Goal: Task Accomplishment & Management: Use online tool/utility

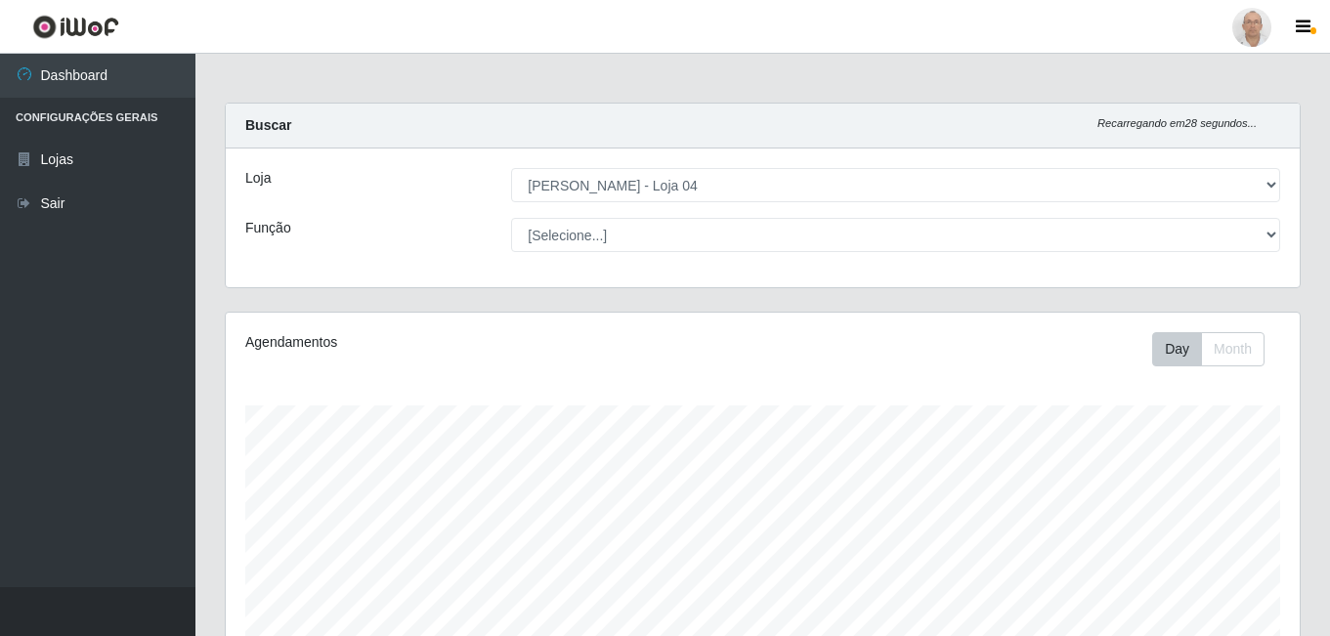
select select "251"
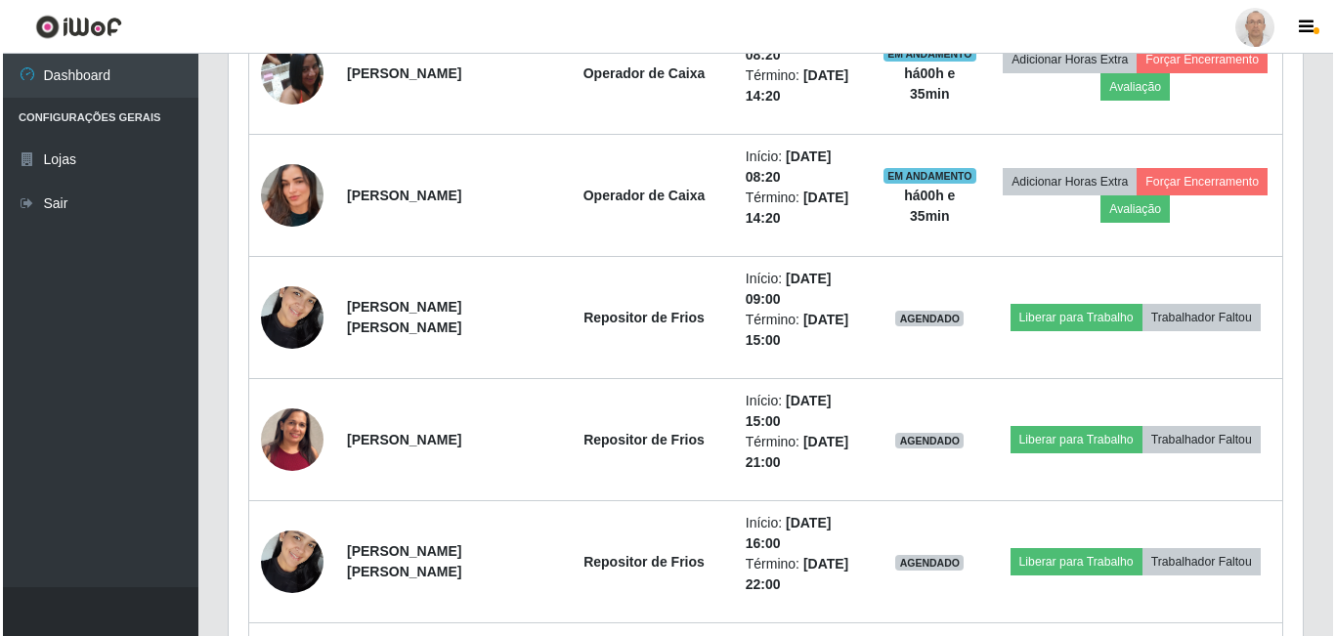
scroll to position [1584, 0]
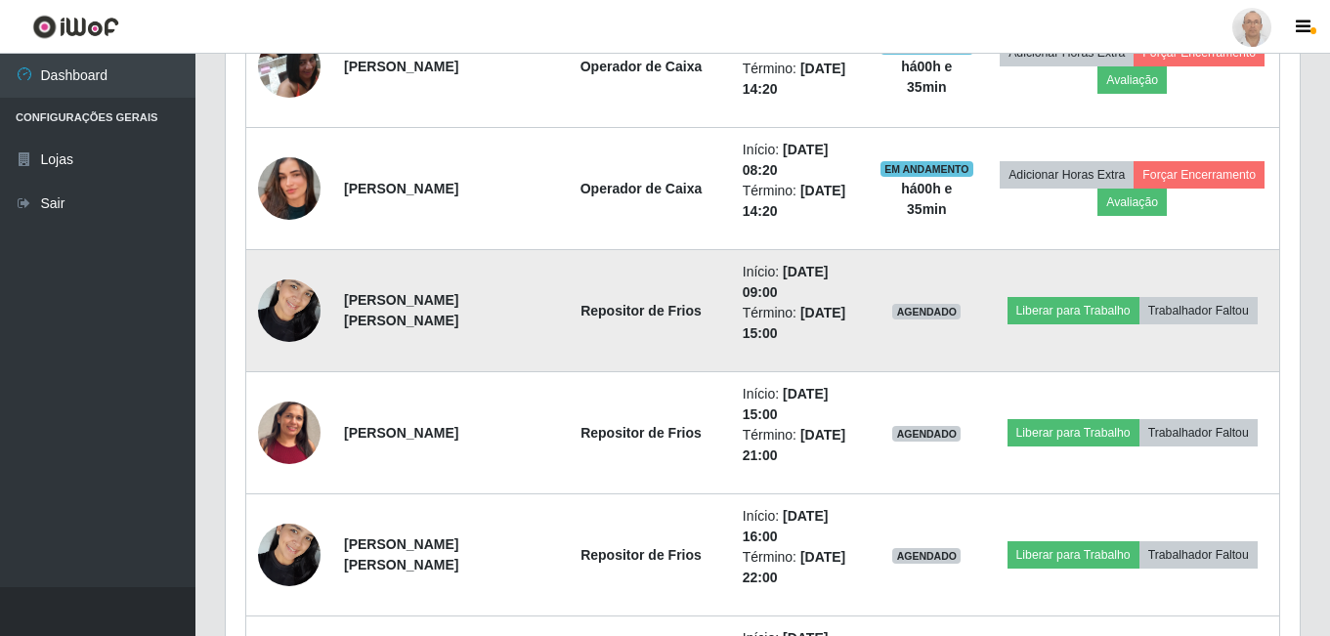
click at [302, 306] on img at bounding box center [289, 310] width 63 height 83
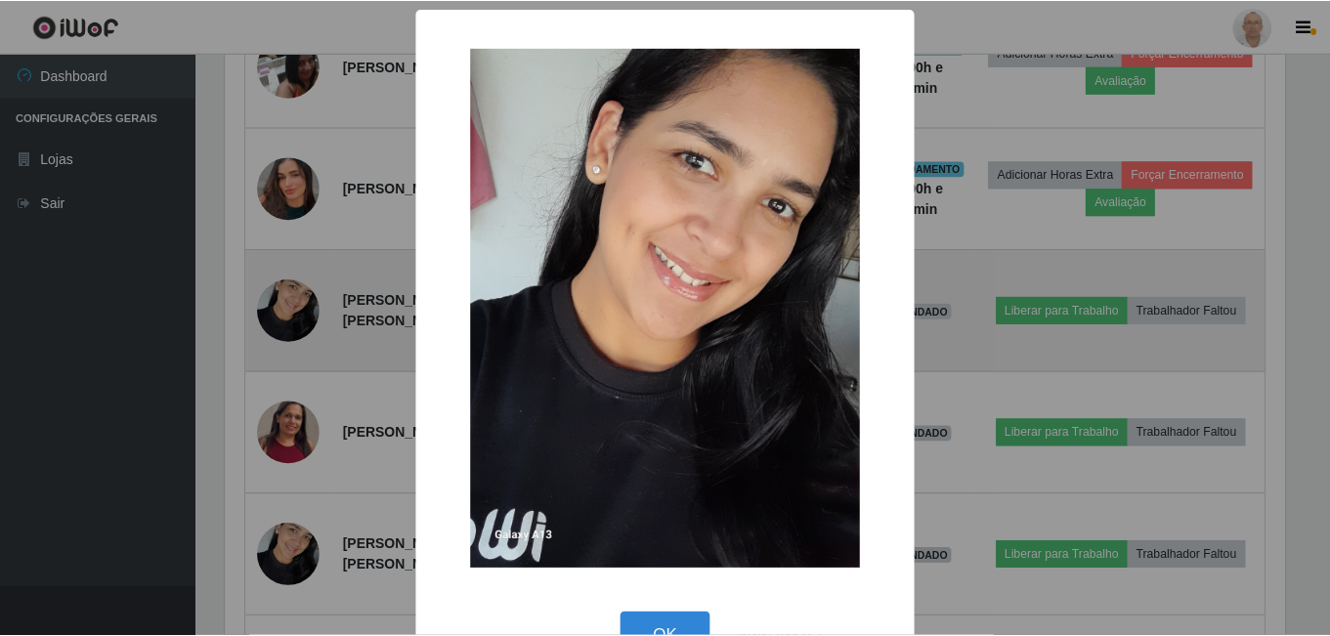
scroll to position [405, 1064]
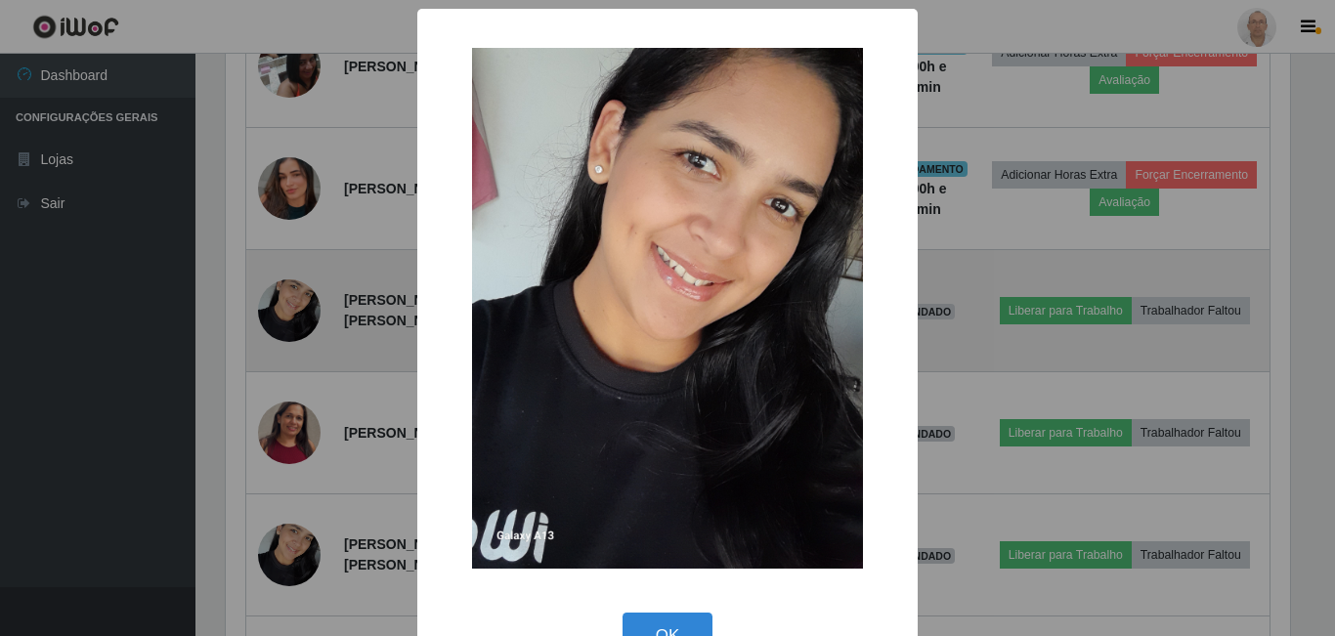
click at [302, 306] on div "× OK Cancel" at bounding box center [667, 318] width 1335 height 636
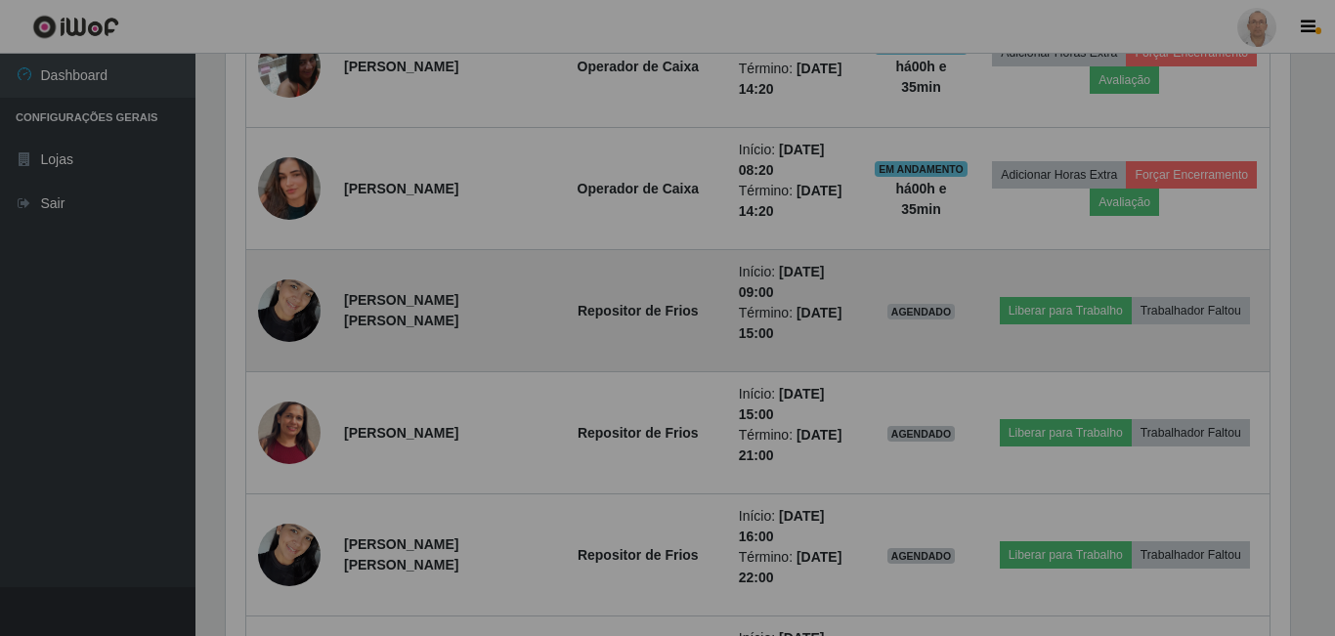
scroll to position [405, 1074]
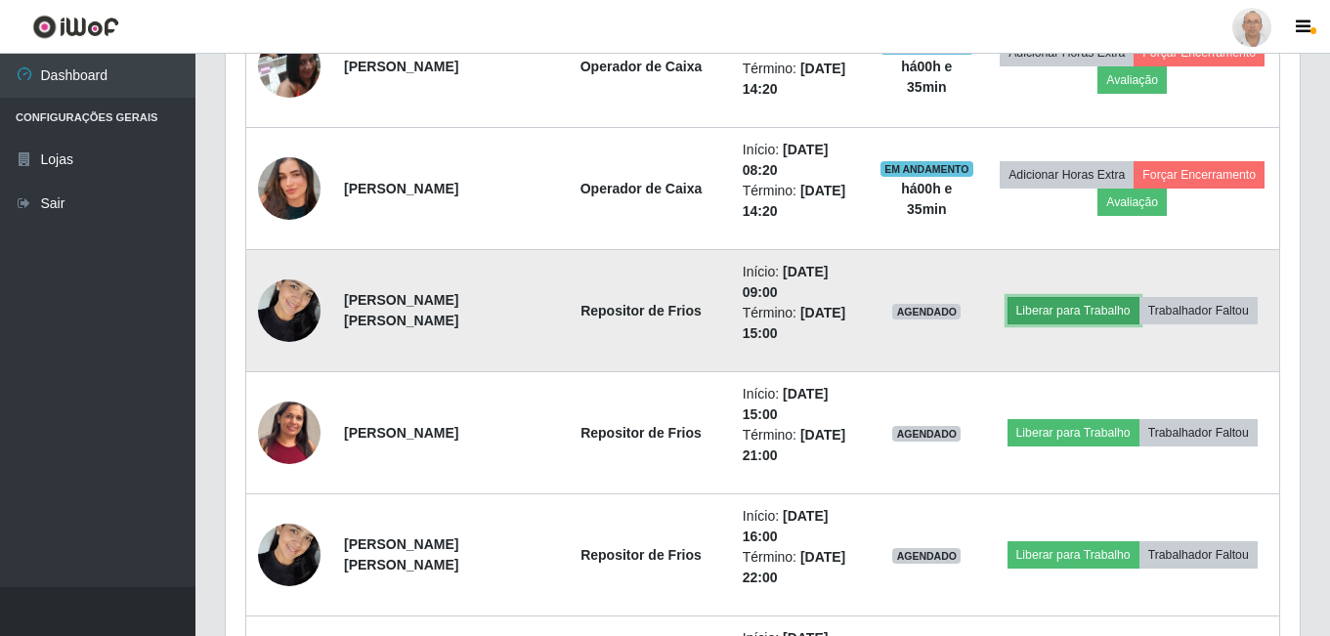
click at [1090, 313] on button "Liberar para Trabalho" at bounding box center [1073, 310] width 132 height 27
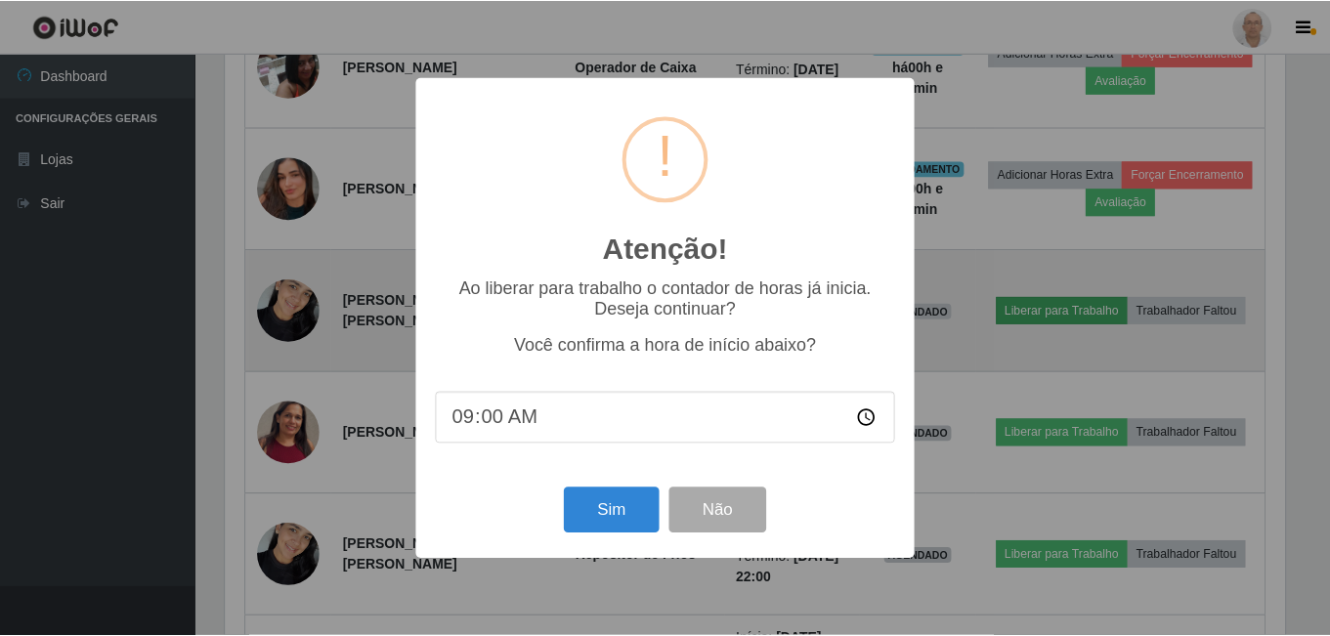
scroll to position [405, 1064]
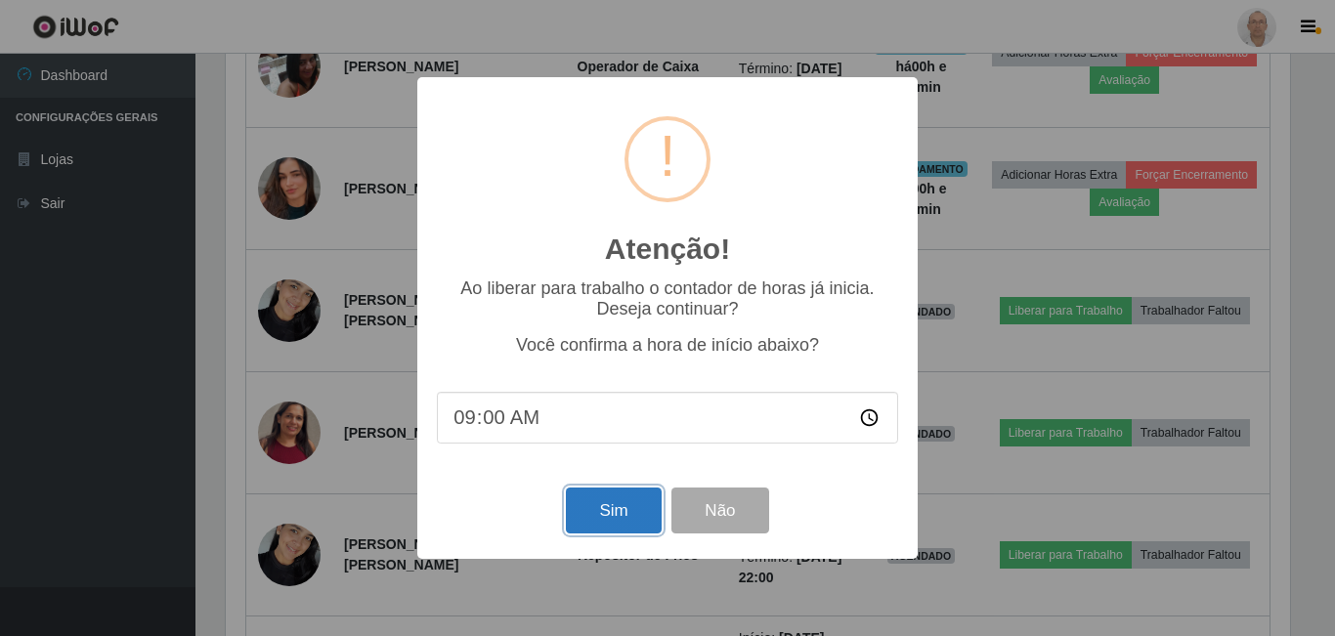
click at [616, 526] on button "Sim" at bounding box center [613, 511] width 95 height 46
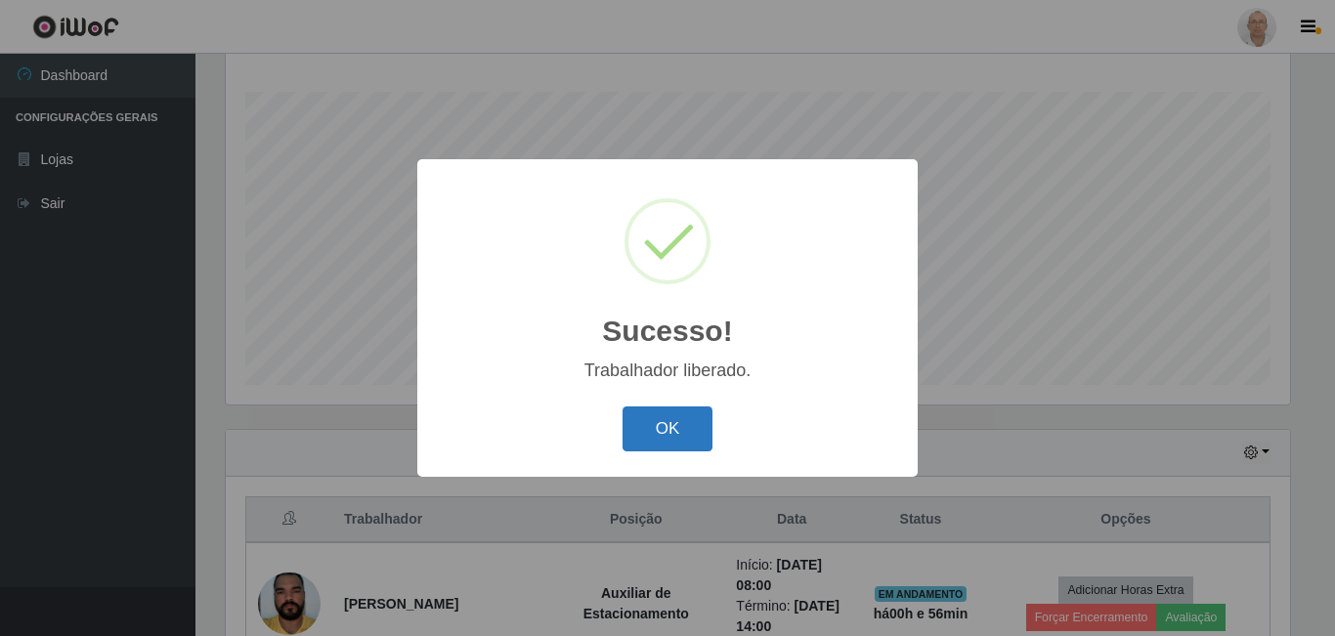
click at [676, 432] on button "OK" at bounding box center [667, 429] width 91 height 46
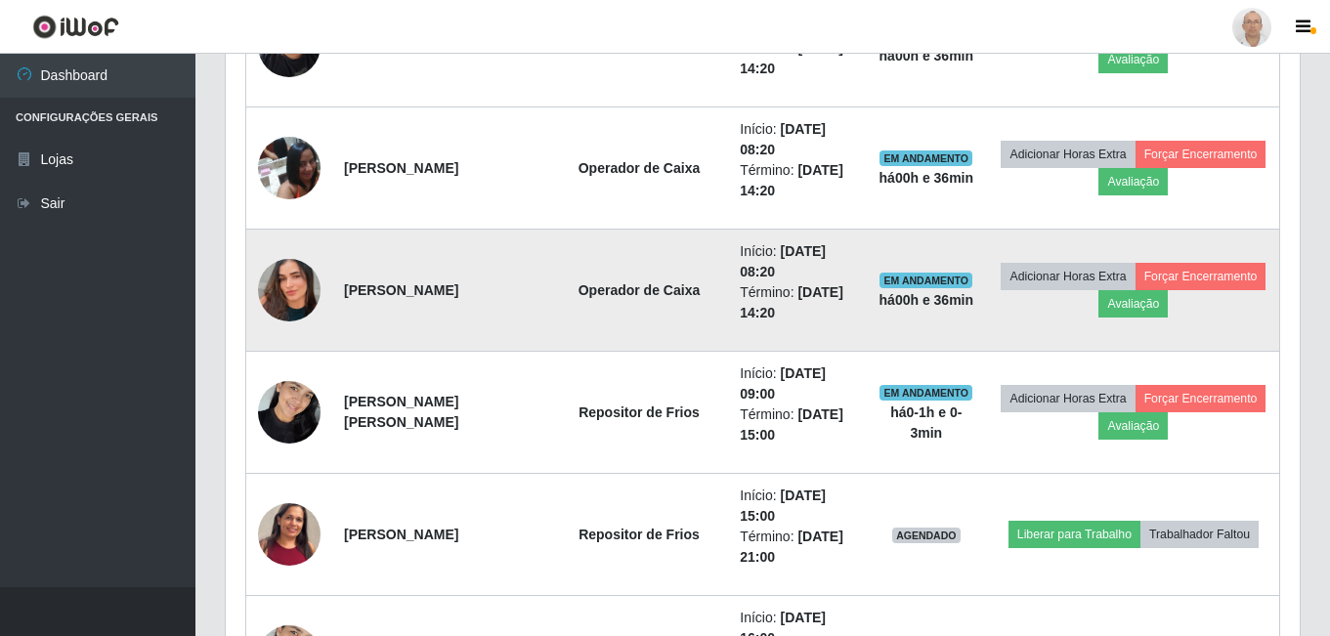
scroll to position [1486, 0]
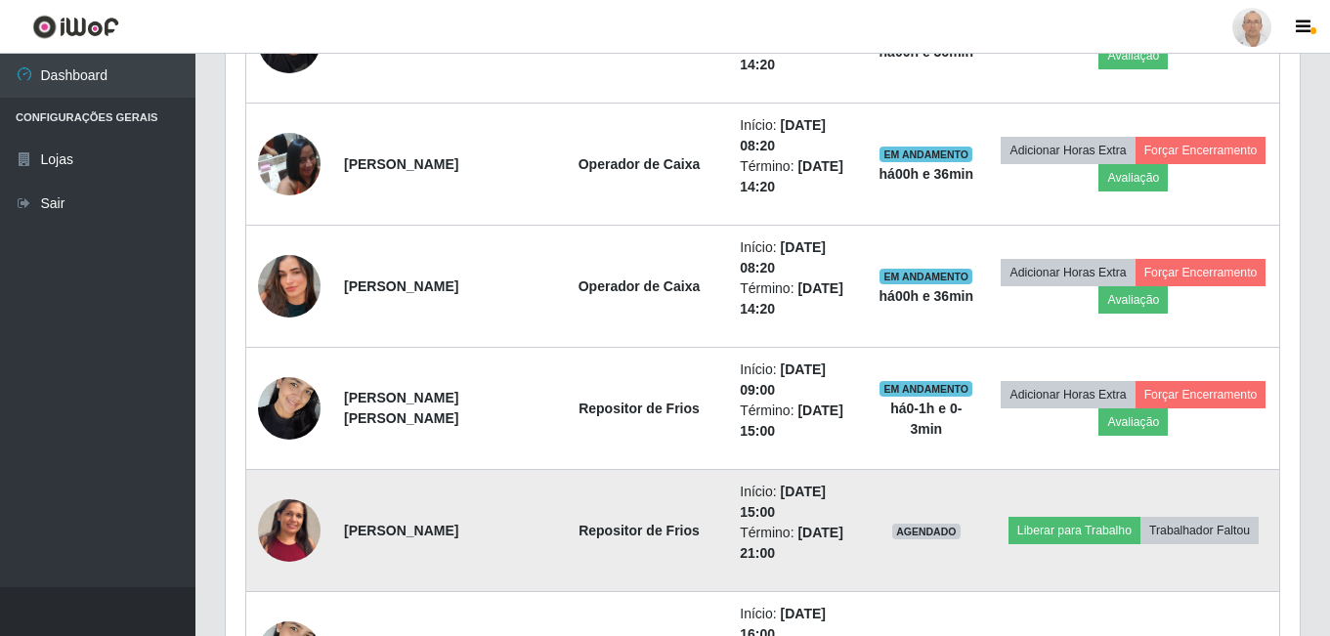
click at [274, 526] on img at bounding box center [289, 531] width 63 height 136
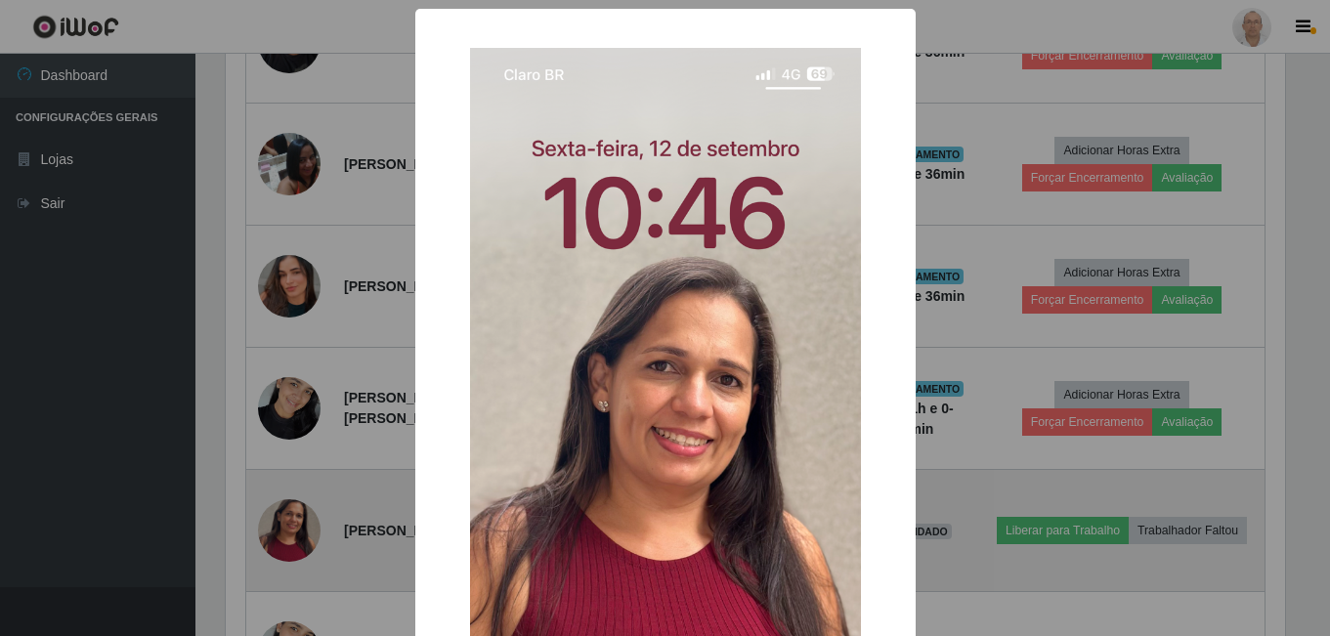
scroll to position [405, 1064]
click at [274, 526] on div "× OK Cancel" at bounding box center [667, 318] width 1335 height 636
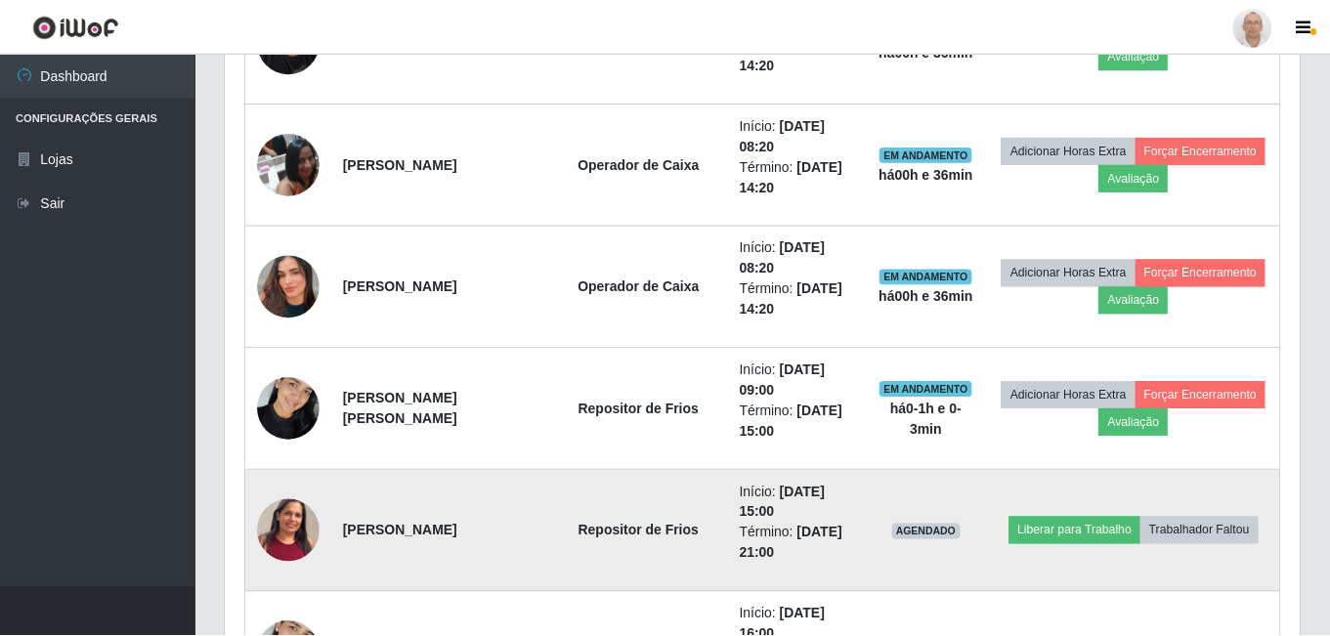
scroll to position [405, 1074]
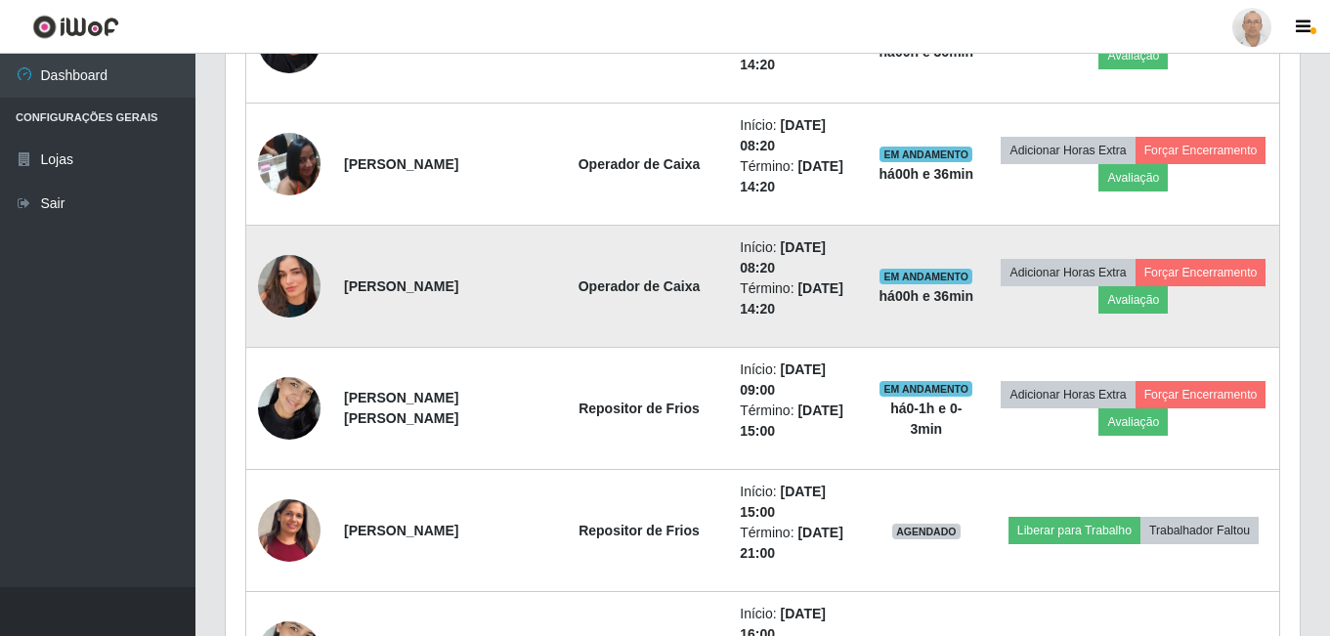
click at [281, 282] on img at bounding box center [289, 286] width 63 height 111
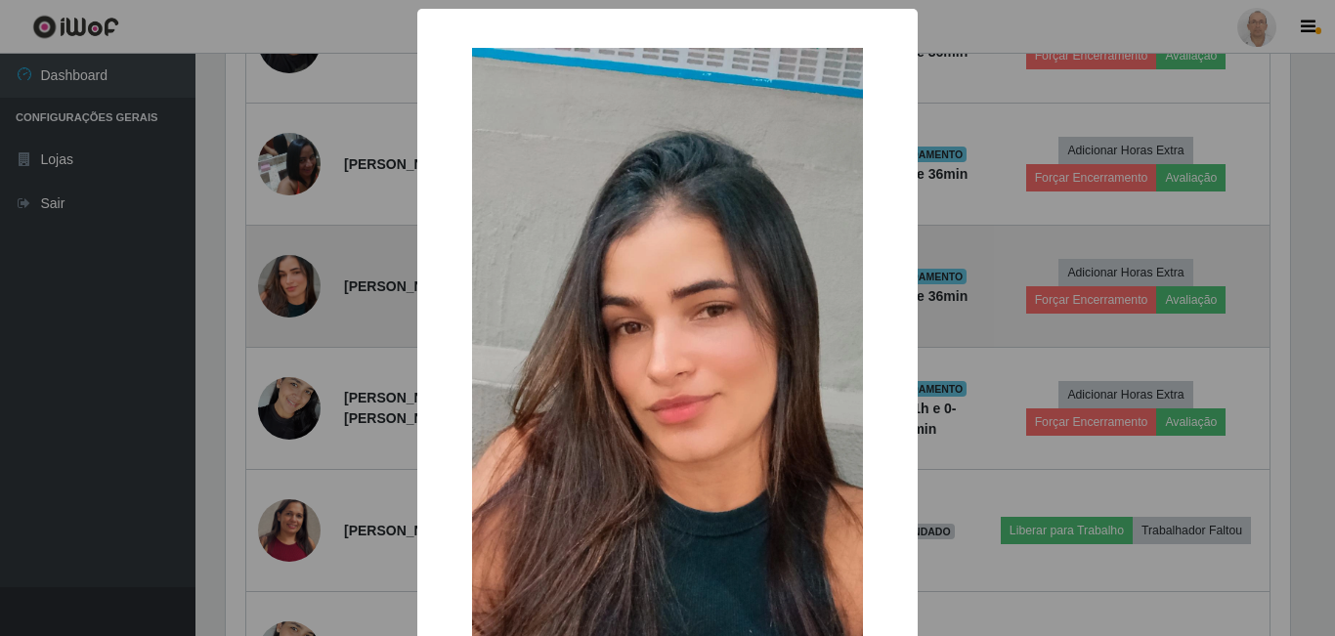
click at [281, 282] on div "× OK Cancel" at bounding box center [667, 318] width 1335 height 636
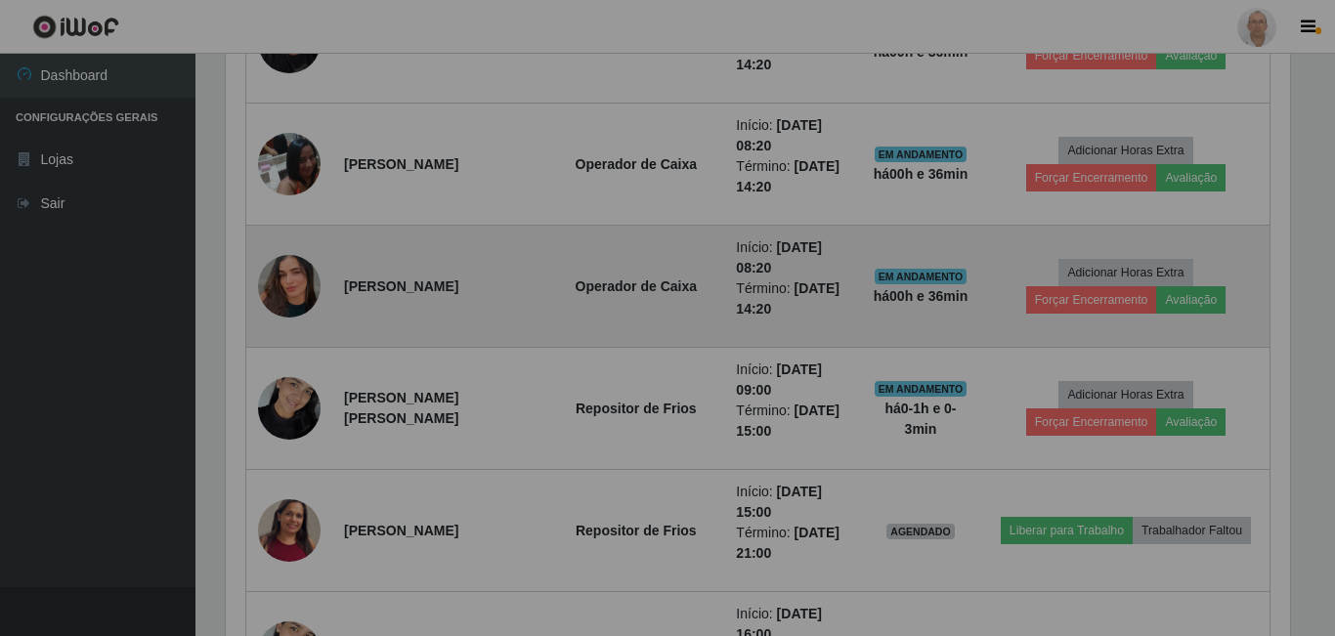
scroll to position [405, 1074]
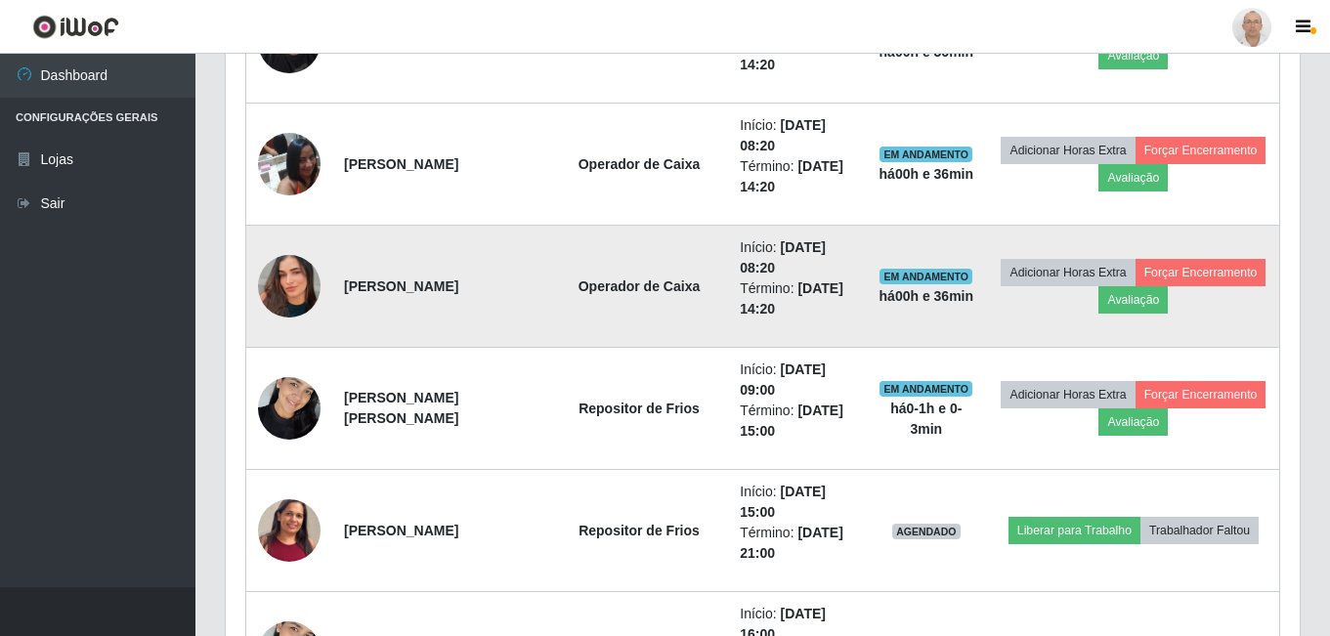
click at [281, 282] on img at bounding box center [289, 286] width 63 height 111
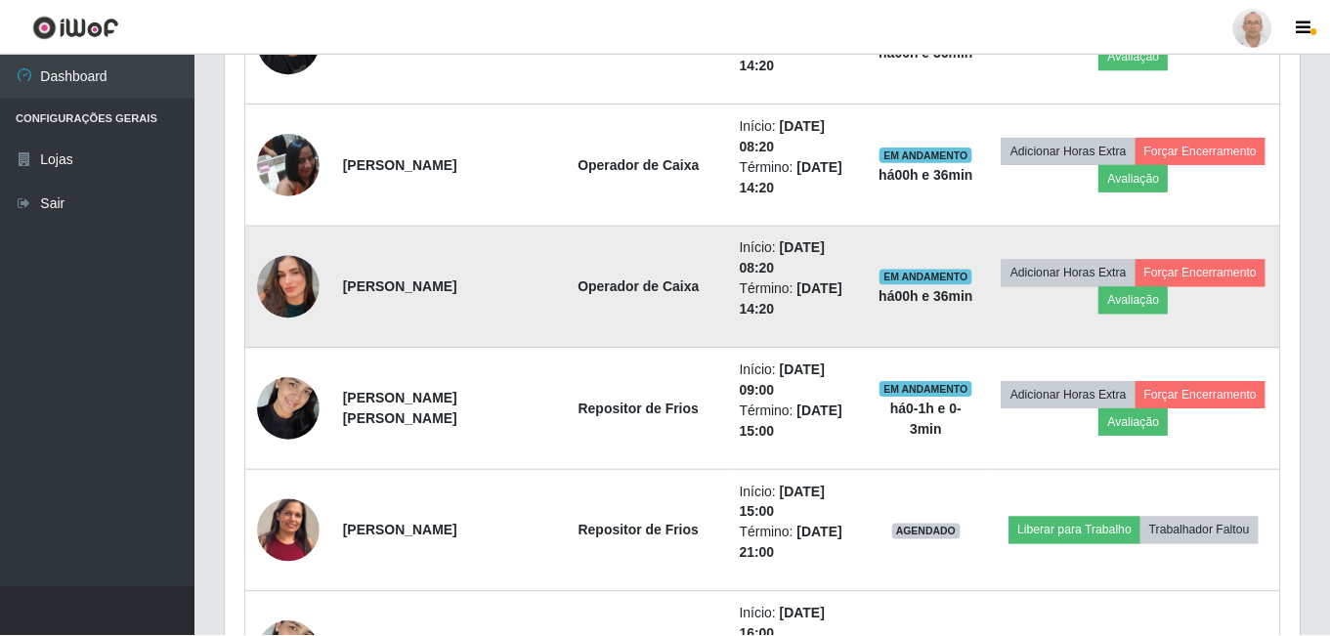
scroll to position [405, 1064]
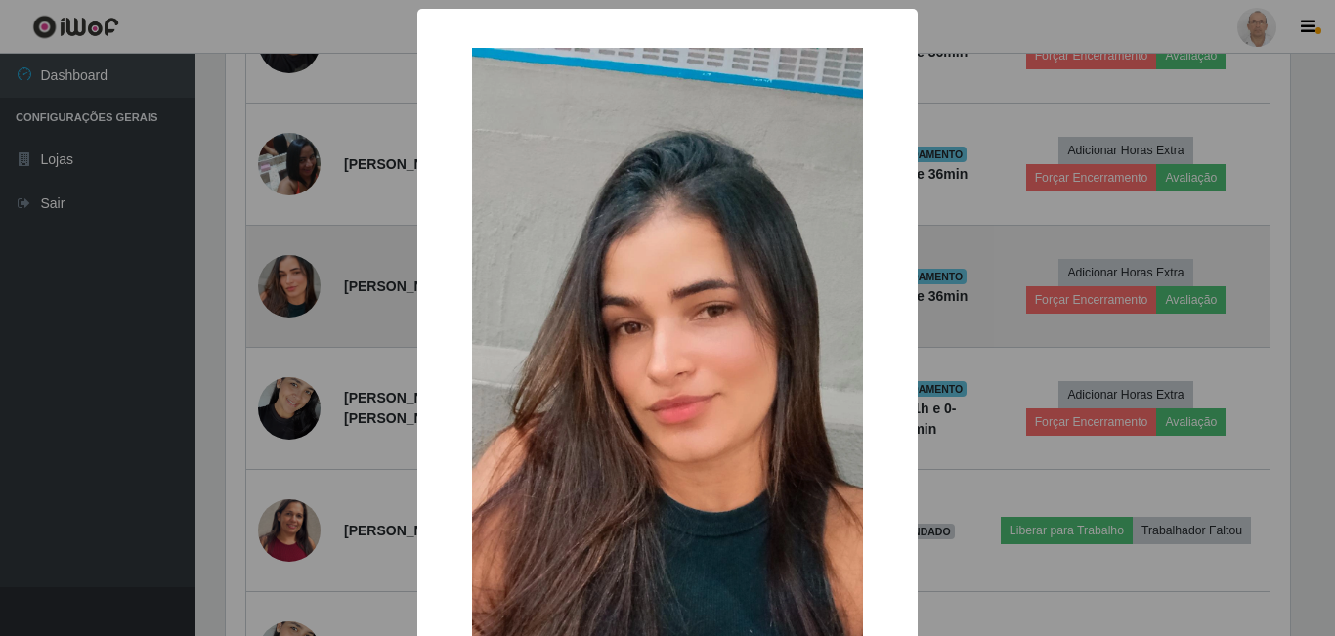
click at [281, 282] on div "× OK Cancel" at bounding box center [667, 318] width 1335 height 636
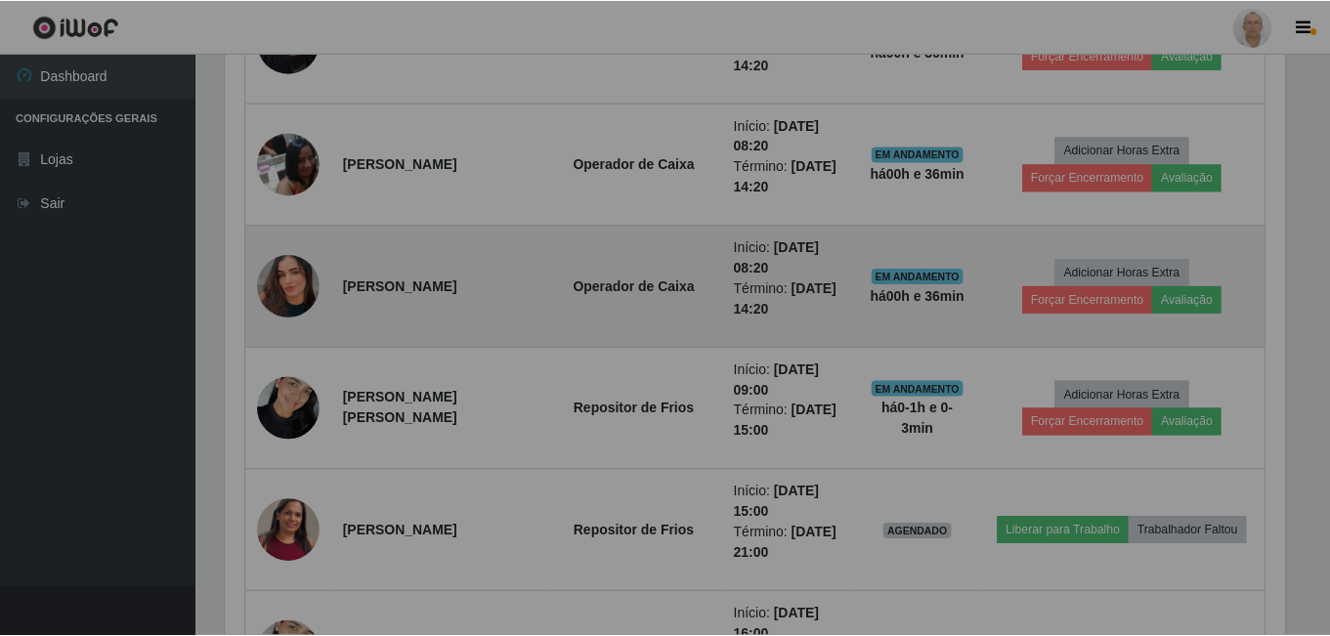
scroll to position [0, 0]
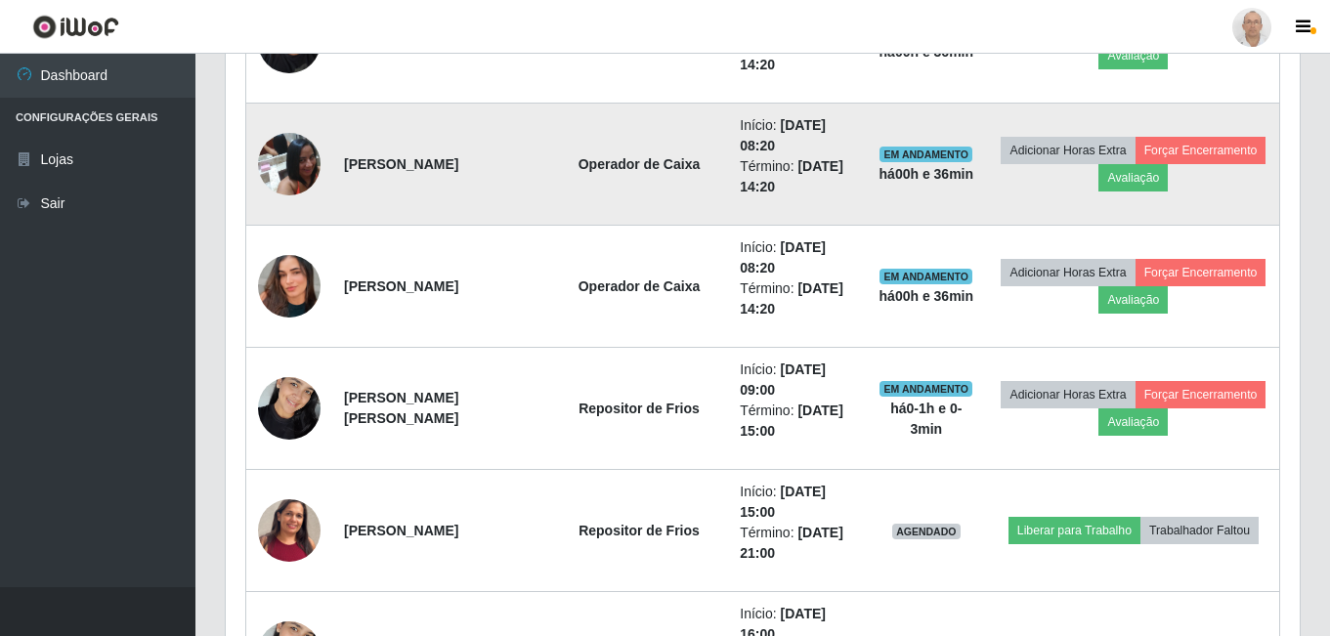
click at [284, 161] on img at bounding box center [289, 163] width 63 height 83
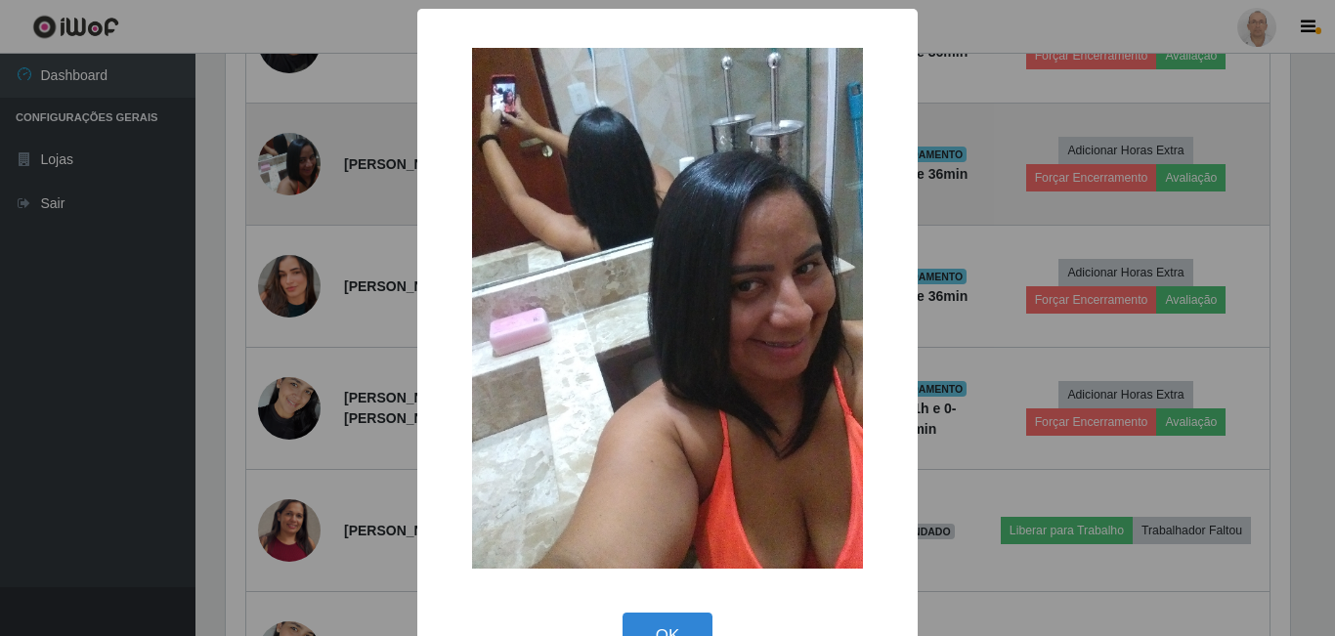
click at [284, 161] on div "× OK Cancel" at bounding box center [667, 318] width 1335 height 636
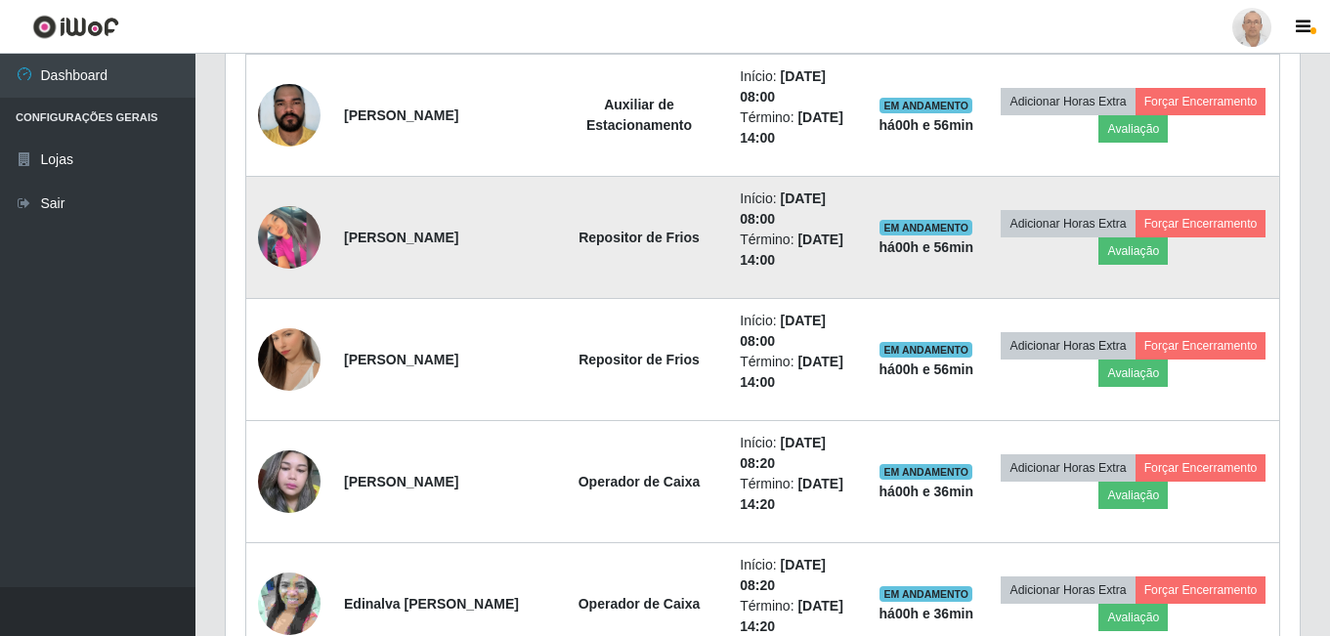
click at [285, 235] on img at bounding box center [289, 237] width 63 height 63
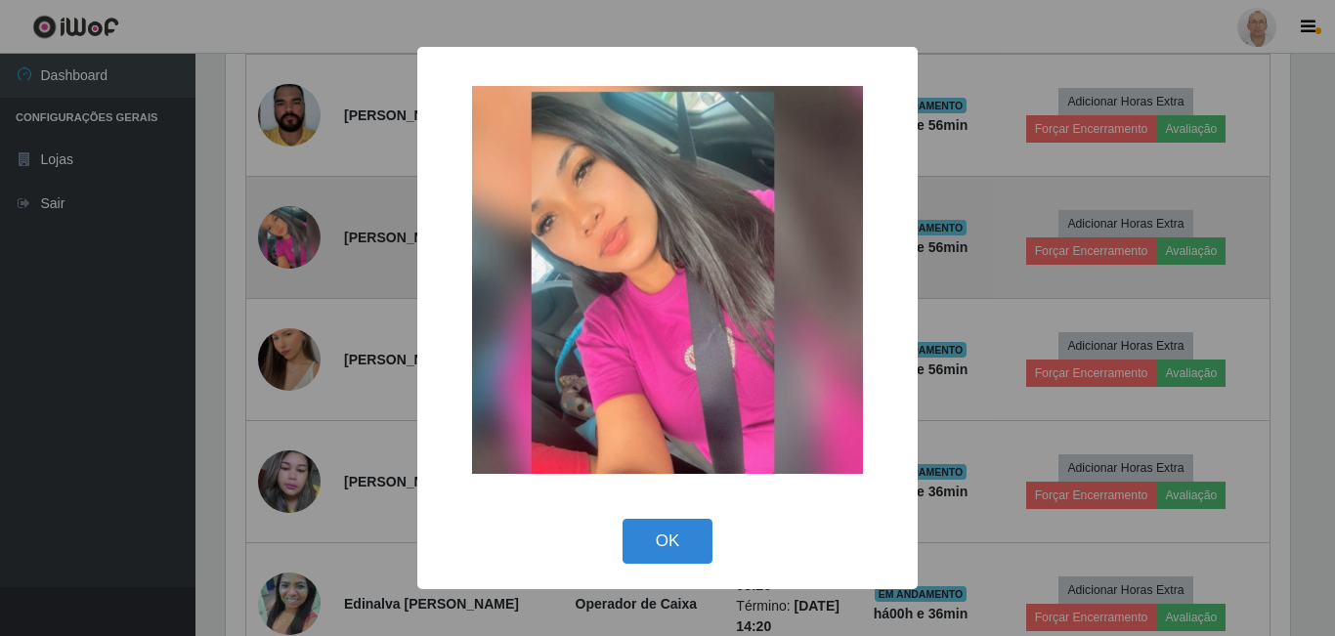
click at [285, 235] on div "× OK Cancel" at bounding box center [667, 318] width 1335 height 636
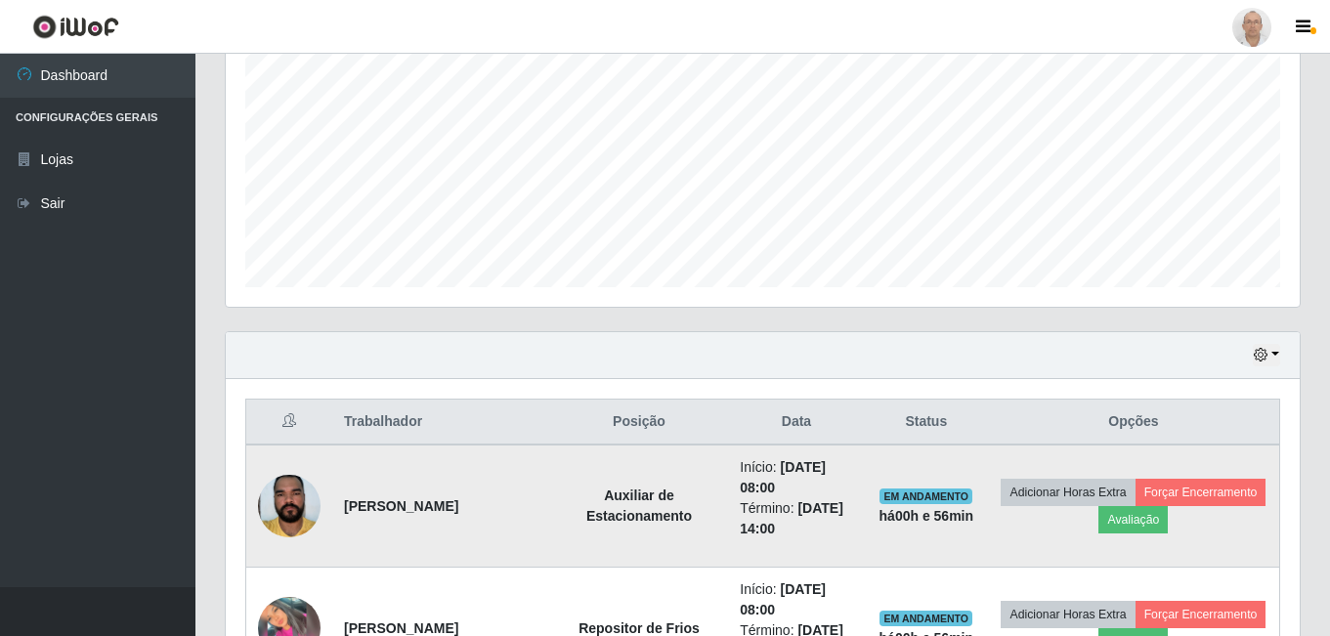
click at [294, 510] on img at bounding box center [289, 505] width 63 height 83
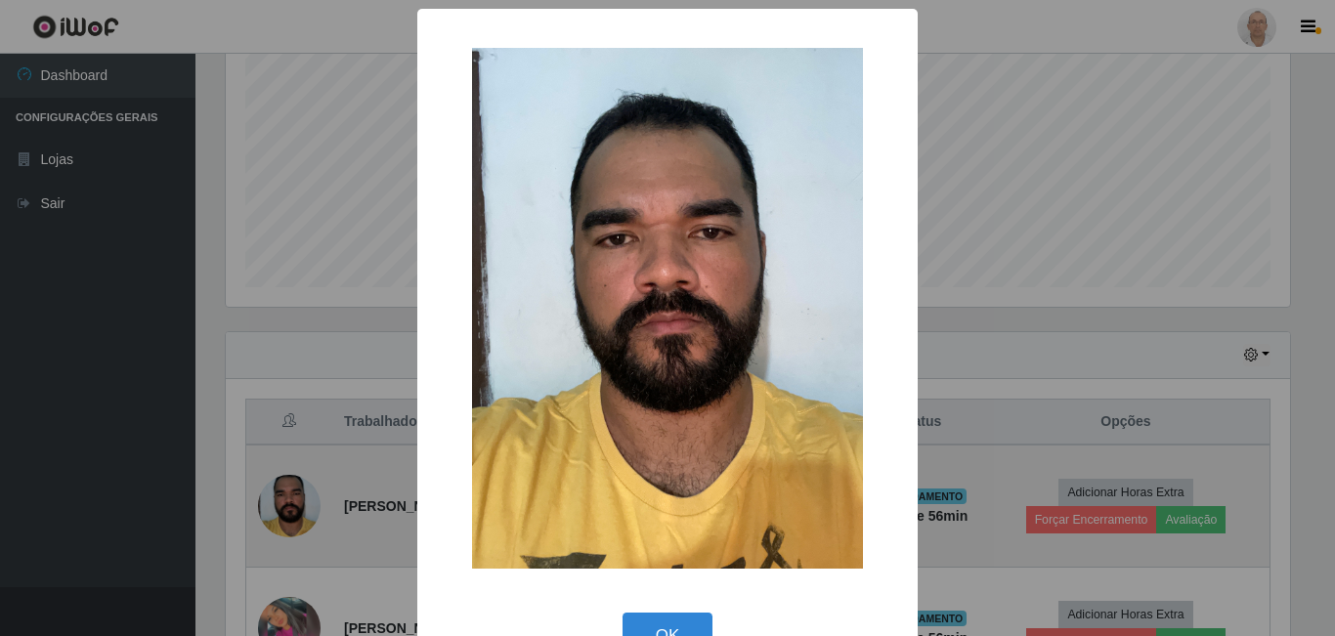
click at [294, 510] on div "× OK Cancel" at bounding box center [667, 318] width 1335 height 636
